Goal: Transaction & Acquisition: Purchase product/service

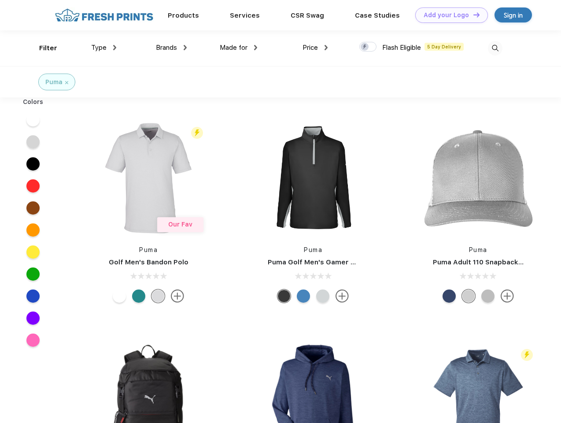
click at [448, 15] on link "Add your Logo Design Tool" at bounding box center [451, 14] width 73 height 15
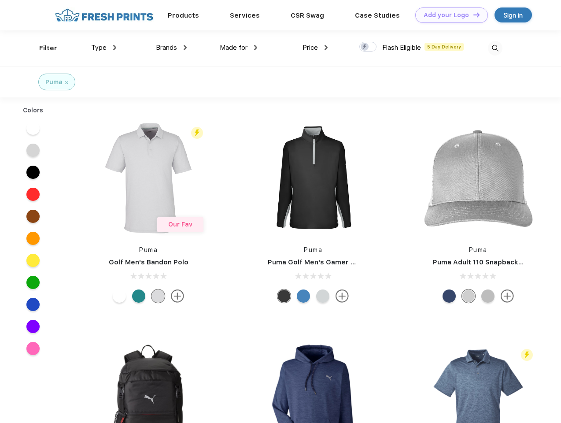
click at [0, 0] on div "Design Tool" at bounding box center [0, 0] width 0 height 0
click at [473, 15] on link "Add your Logo Design Tool" at bounding box center [451, 14] width 73 height 15
click at [42, 48] on div "Filter" at bounding box center [48, 48] width 18 height 10
click at [104, 48] on span "Type" at bounding box center [98, 48] width 15 height 8
click at [171, 48] on span "Brands" at bounding box center [166, 48] width 21 height 8
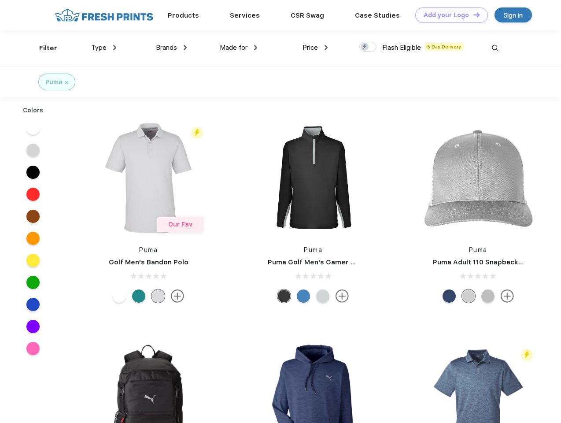
click at [239, 48] on span "Made for" at bounding box center [234, 48] width 28 height 8
click at [315, 48] on span "Price" at bounding box center [310, 48] width 15 height 8
click at [368, 47] on div at bounding box center [367, 47] width 17 height 10
click at [365, 47] on input "checkbox" at bounding box center [362, 44] width 6 height 6
click at [495, 48] on img at bounding box center [495, 48] width 15 height 15
